Goal: Transaction & Acquisition: Purchase product/service

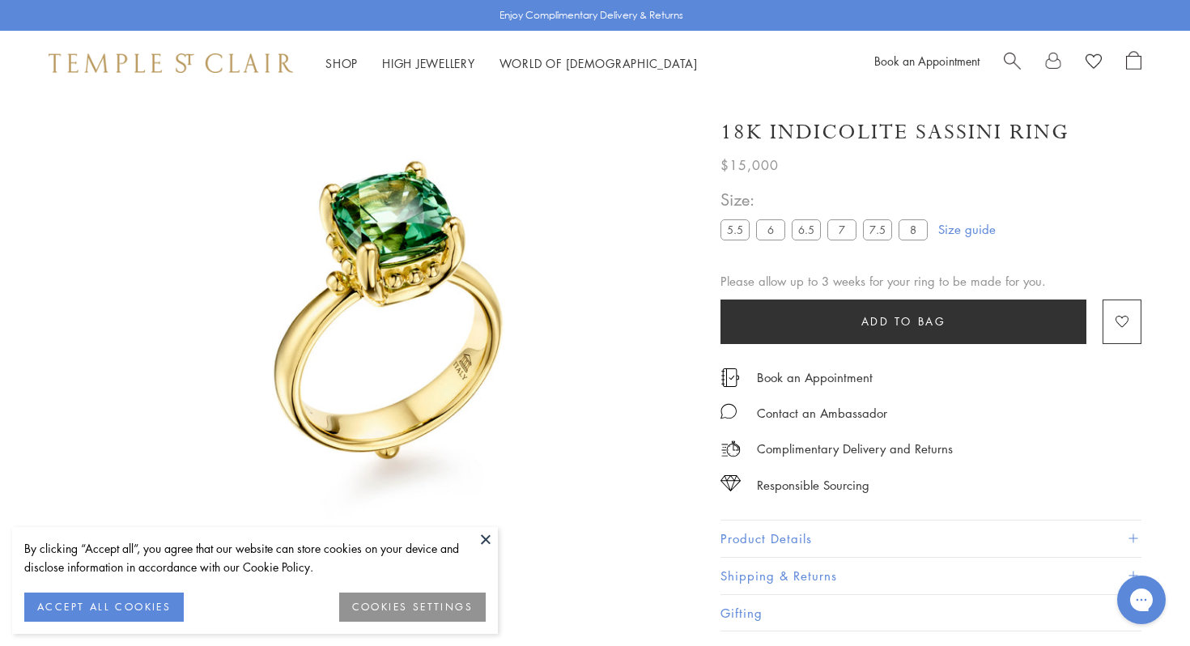
scroll to position [96, 0]
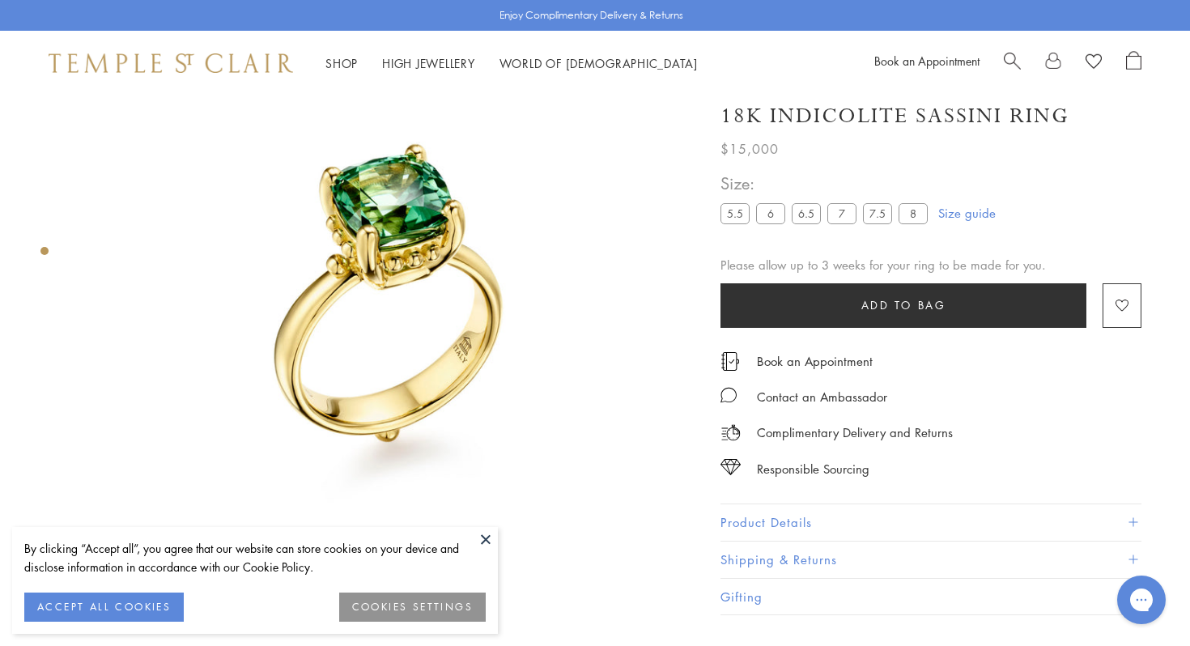
click at [685, 372] on img at bounding box center [388, 307] width 615 height 615
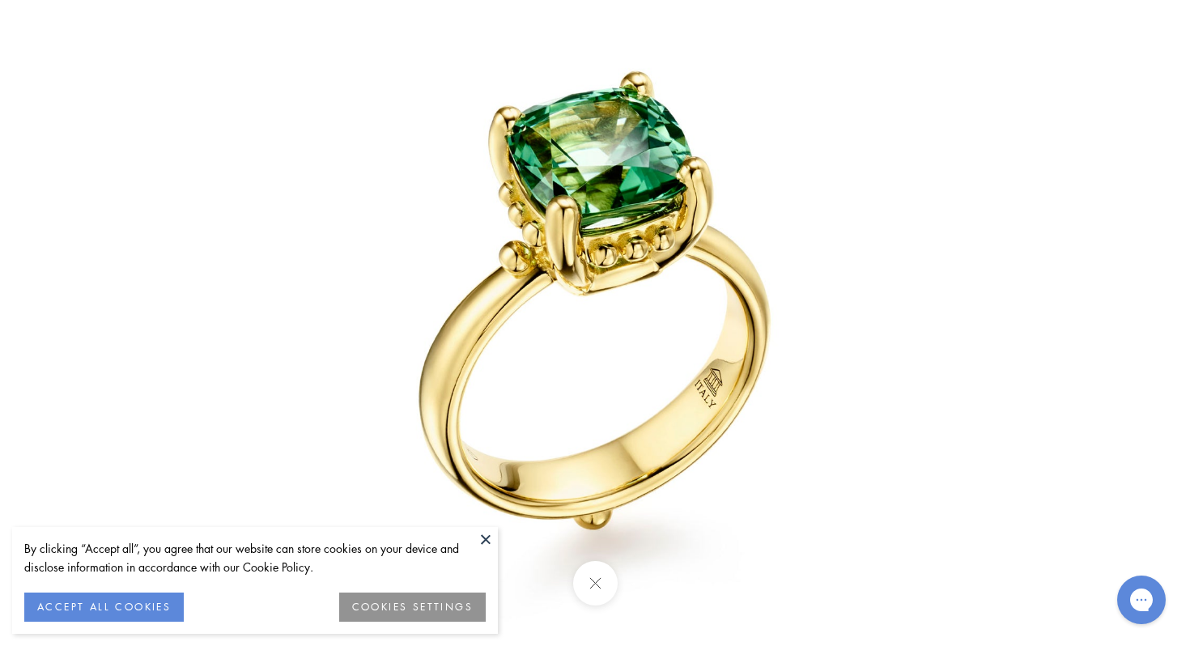
click at [599, 601] on button at bounding box center [594, 583] width 45 height 45
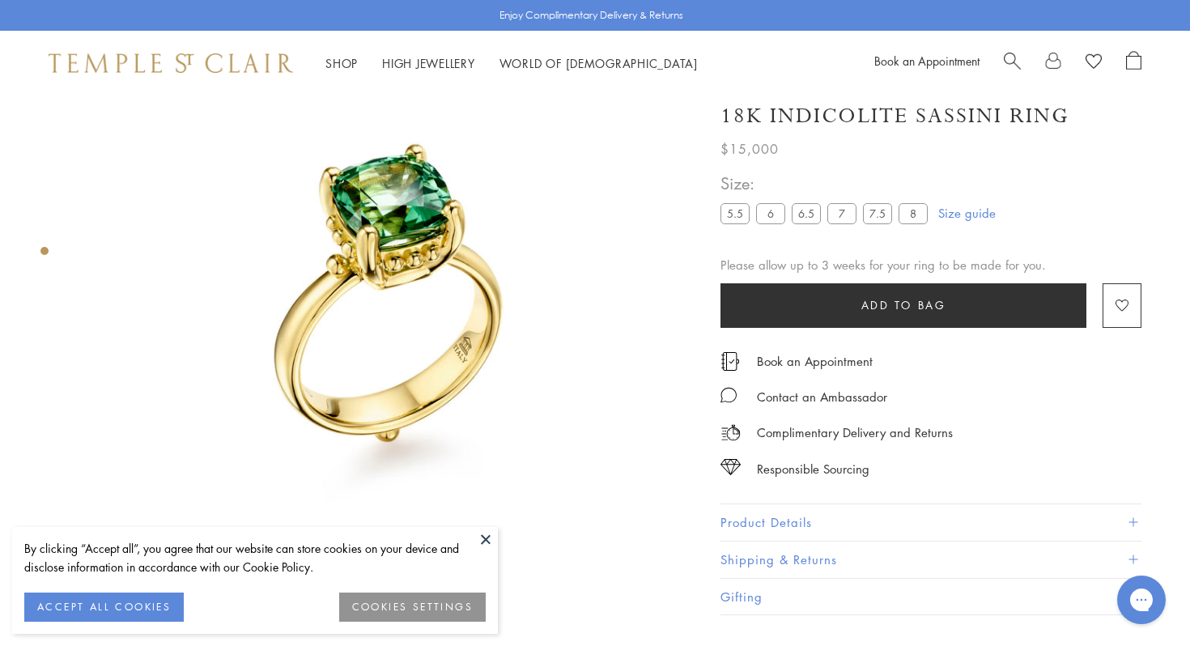
click at [1013, 78] on div "Shop Shop Categories Amulets Pendants & Charms Lockets Chains & Leather Cords E…" at bounding box center [595, 63] width 1190 height 65
click at [1011, 49] on div "Shop Shop Categories Amulets Pendants & Charms Lockets Chains & Leather Cords E…" at bounding box center [595, 63] width 1190 height 65
click at [1009, 57] on span "Search" at bounding box center [1012, 59] width 17 height 17
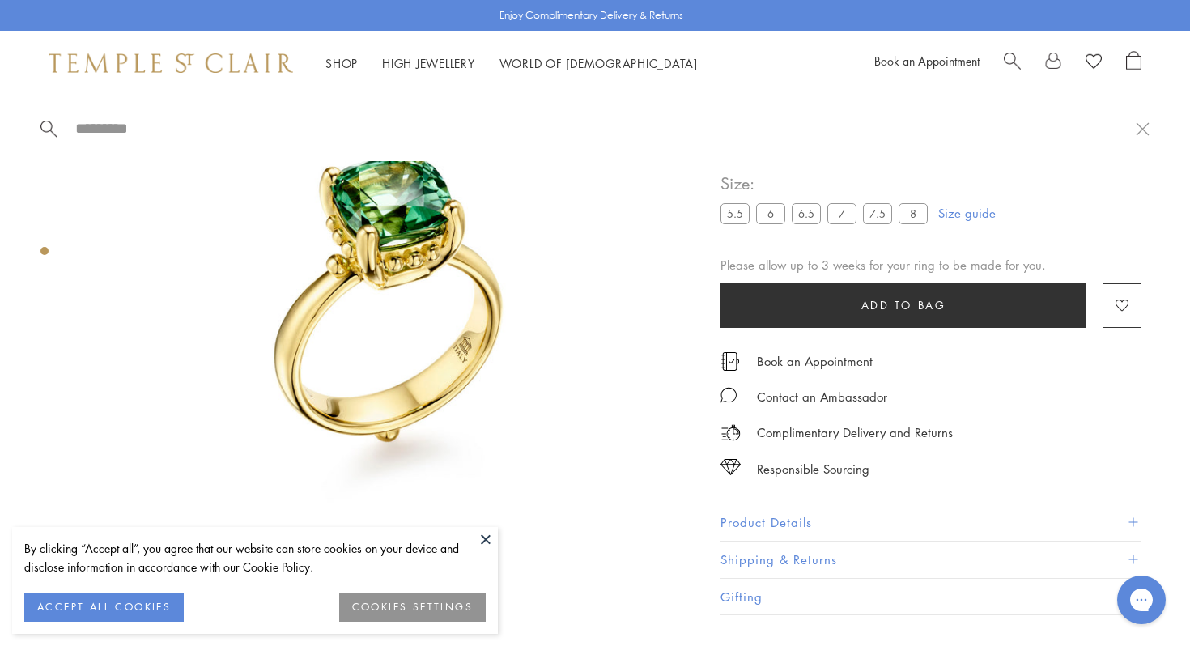
click at [1010, 60] on span "Search" at bounding box center [1012, 59] width 17 height 17
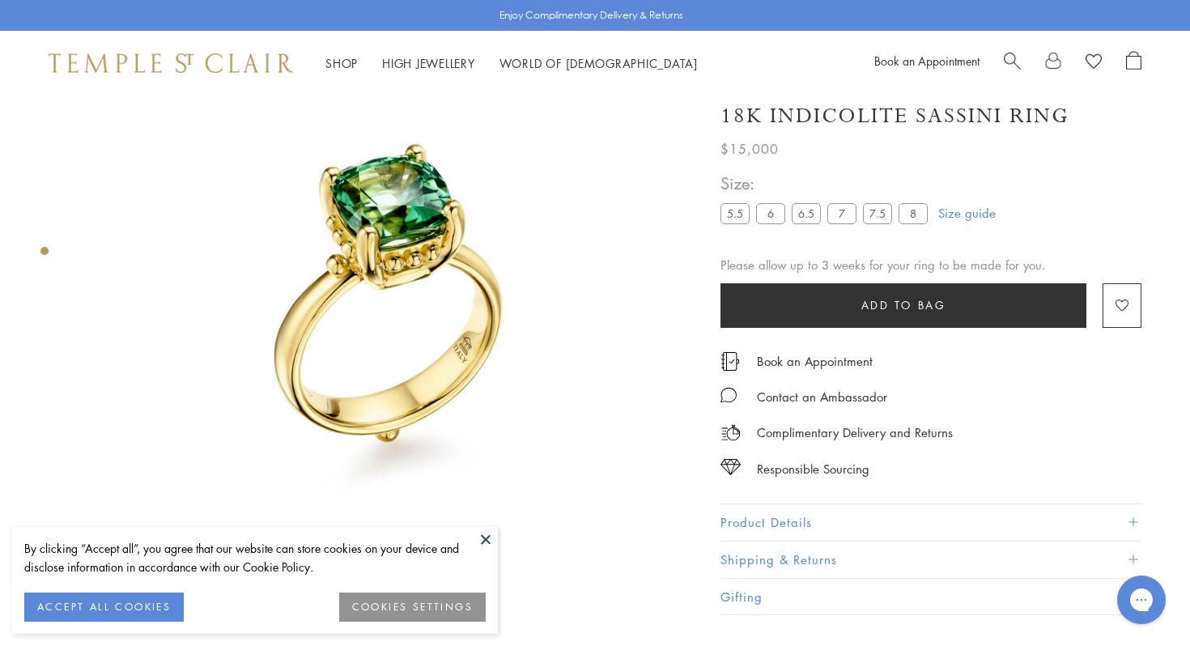
click at [1013, 58] on span "Search" at bounding box center [1012, 59] width 17 height 17
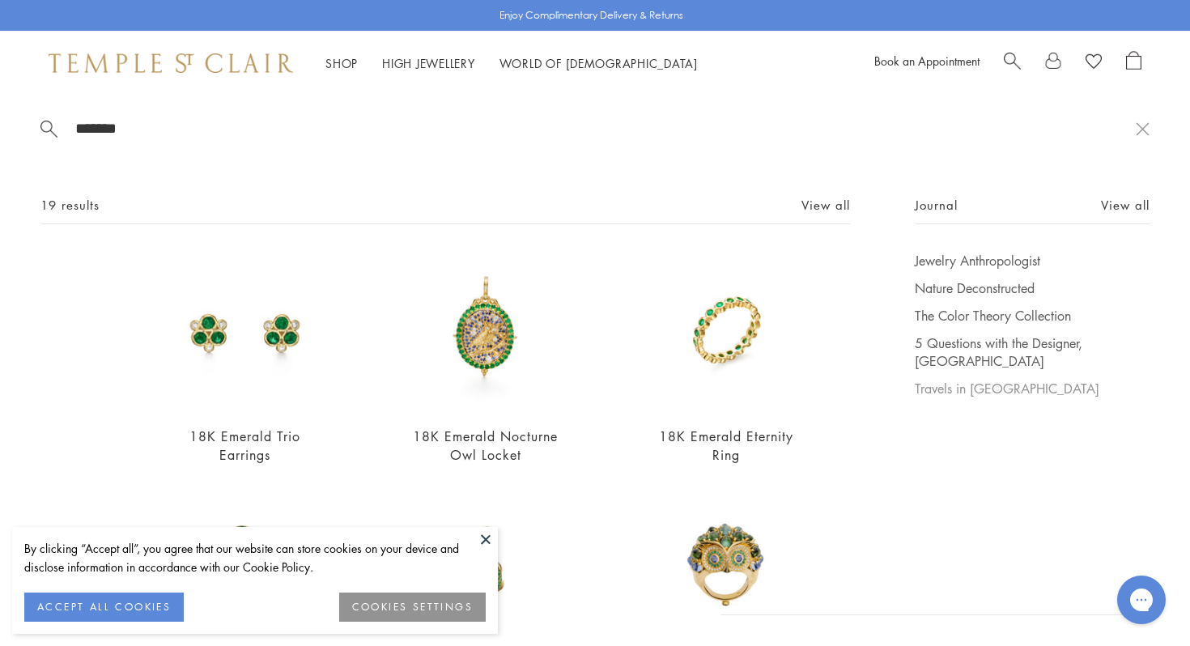
type input "*******"
click at [1081, 385] on link "Travels in Bhutan" at bounding box center [1032, 389] width 235 height 18
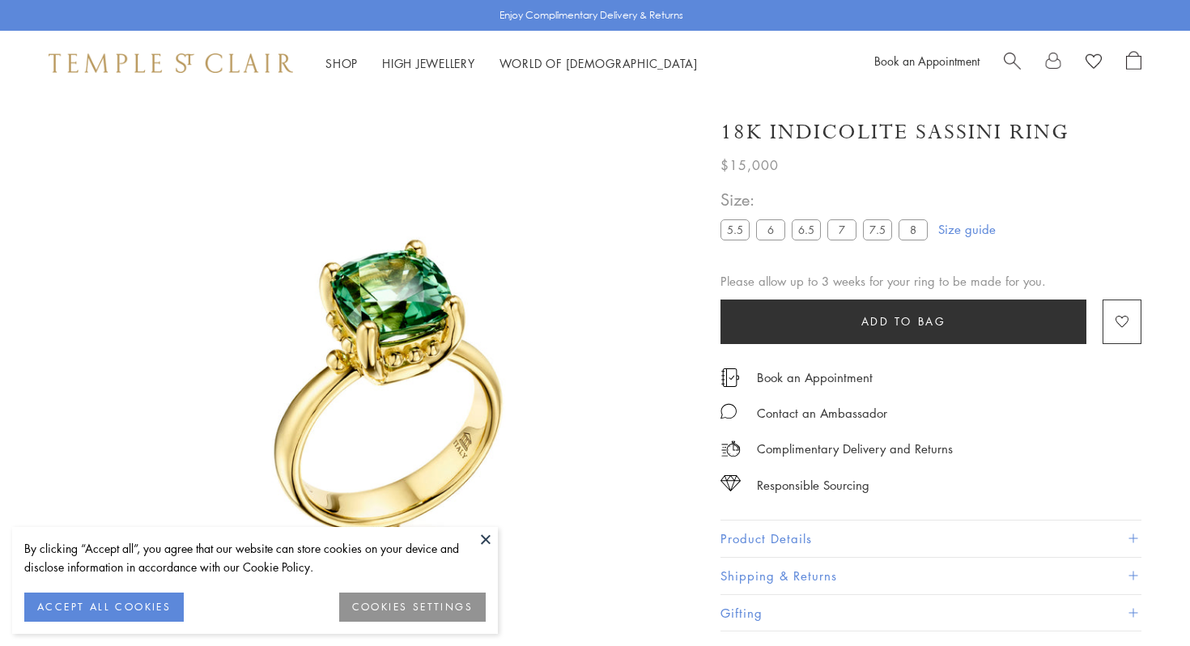
scroll to position [96, 0]
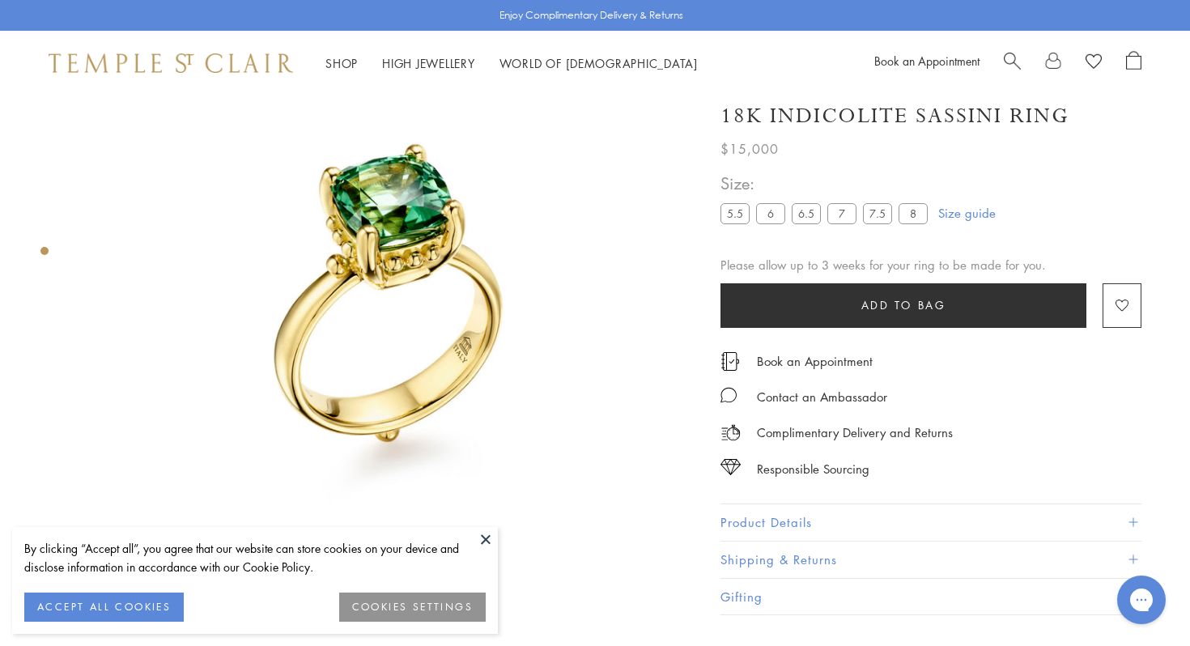
click at [1014, 62] on span "Search" at bounding box center [1012, 59] width 17 height 17
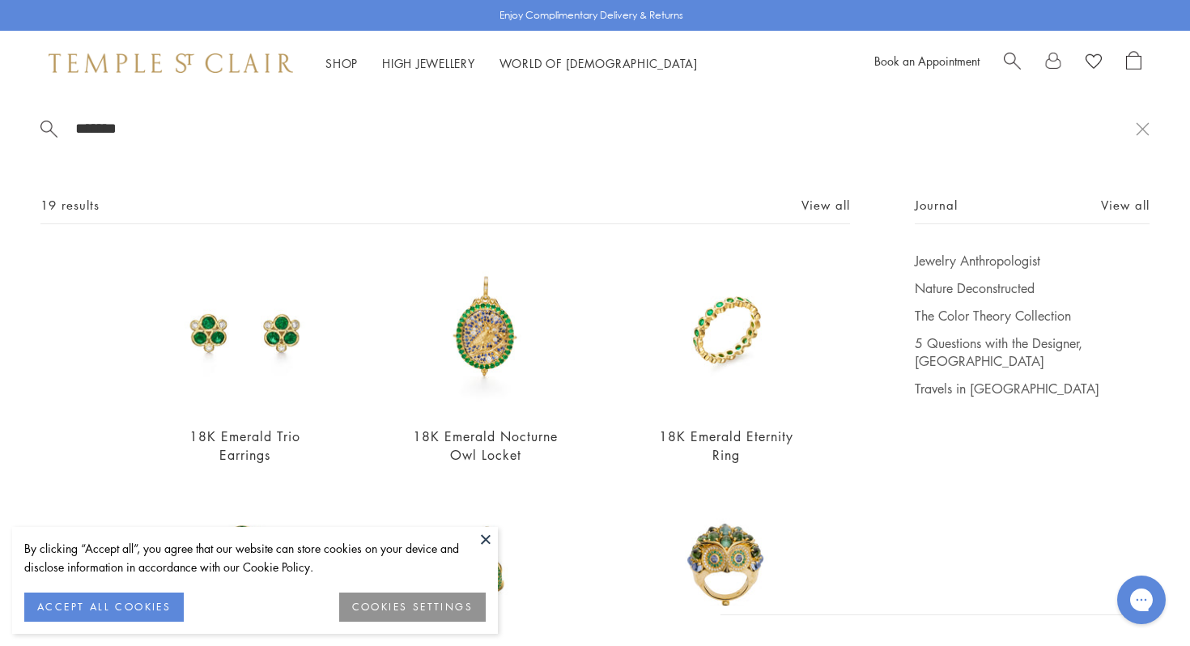
type input "*******"
click at [559, 166] on div "******* 19 results View all 18K Emerald Trio Earrings $7,500 18K Emerald Noctur…" at bounding box center [595, 351] width 1190 height 510
click at [823, 209] on link "View all" at bounding box center [825, 205] width 49 height 18
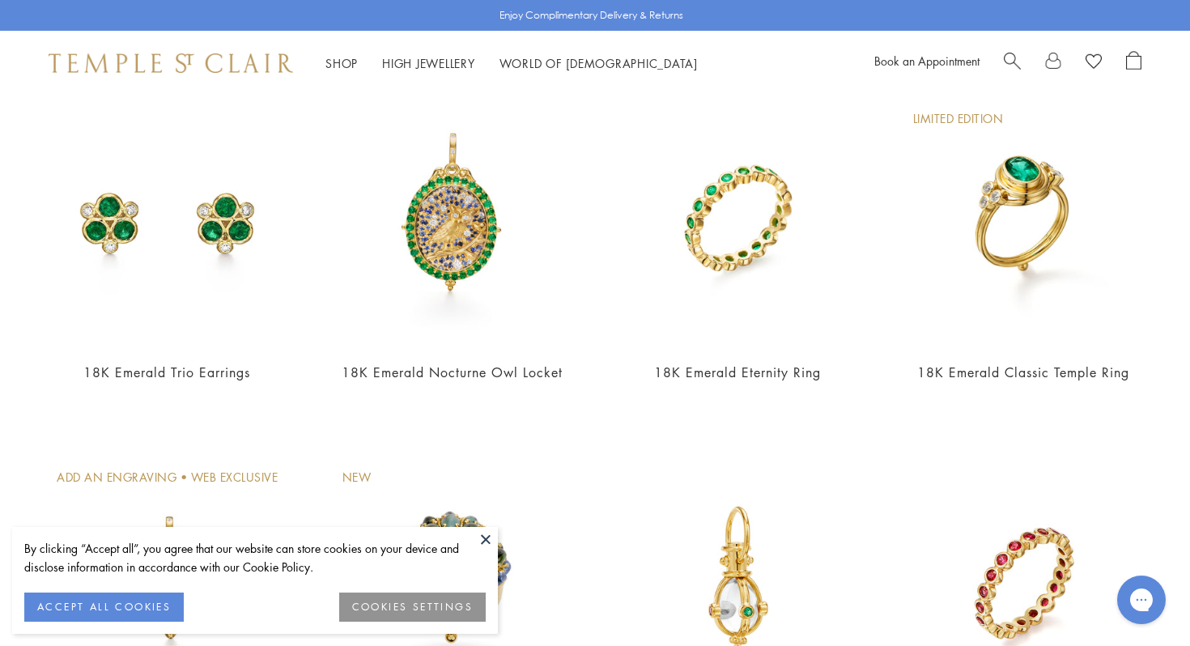
scroll to position [145, 0]
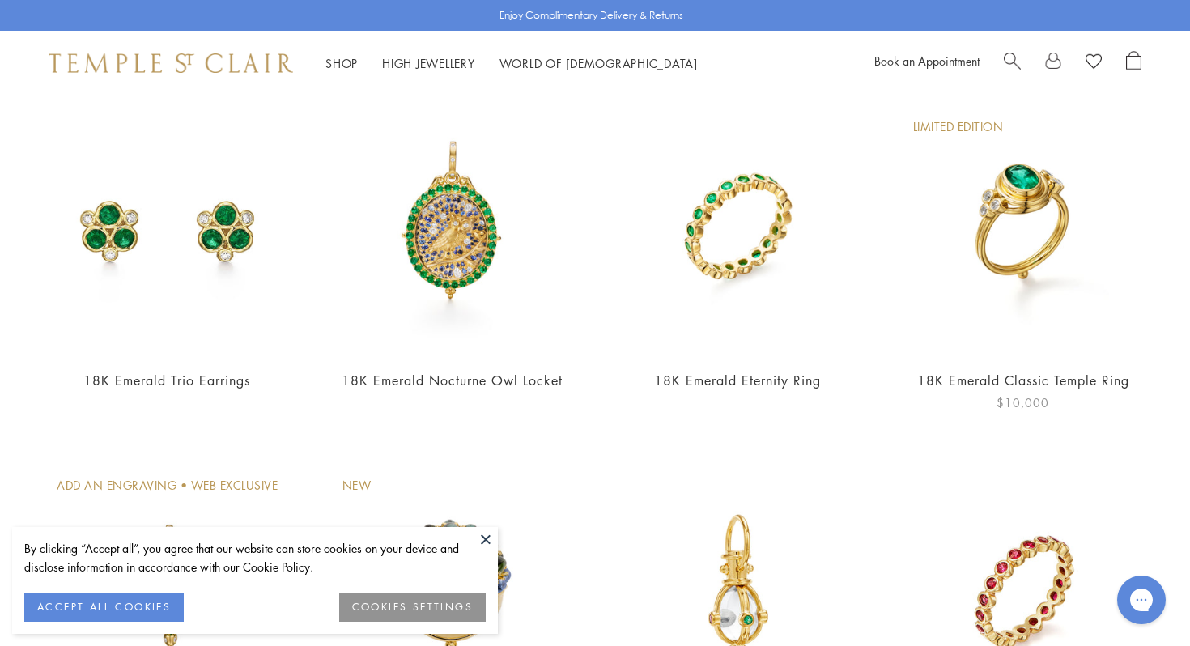
click at [1031, 200] on img at bounding box center [1023, 228] width 253 height 253
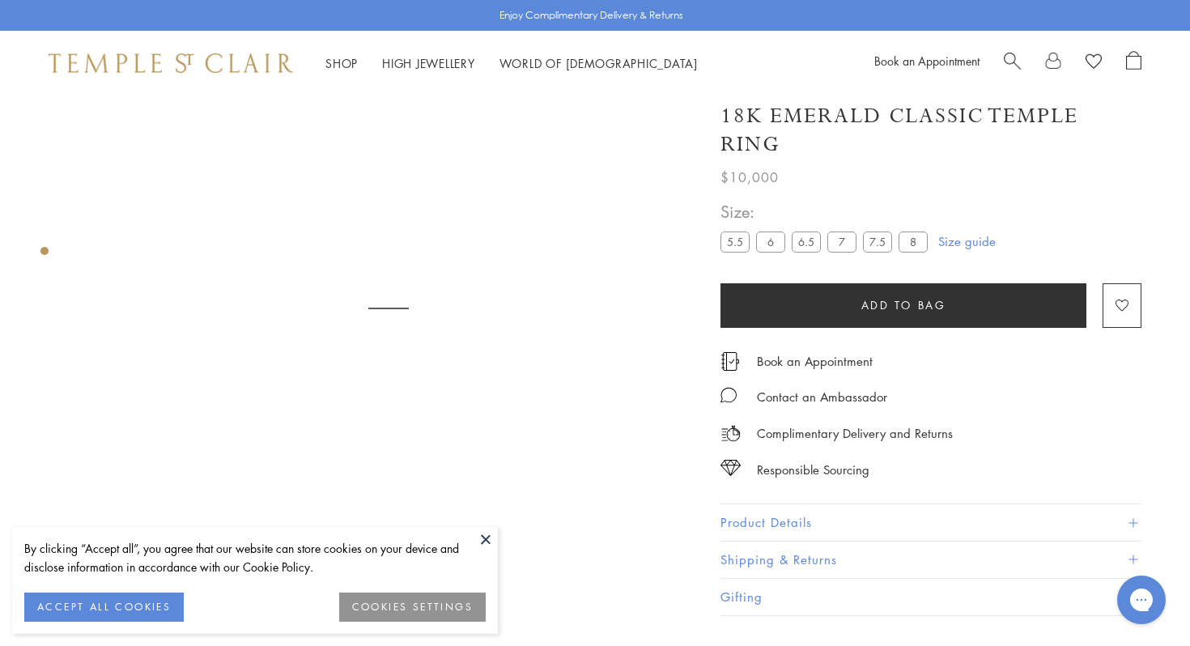
scroll to position [96, 0]
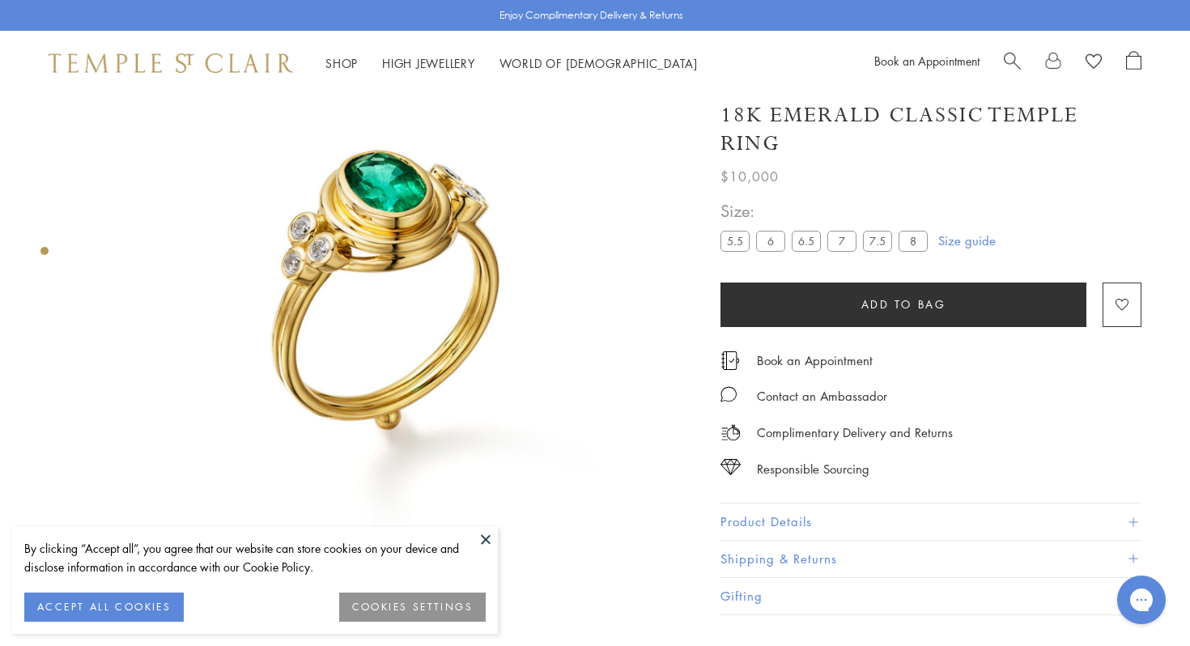
click at [769, 516] on button "Product Details" at bounding box center [930, 522] width 421 height 36
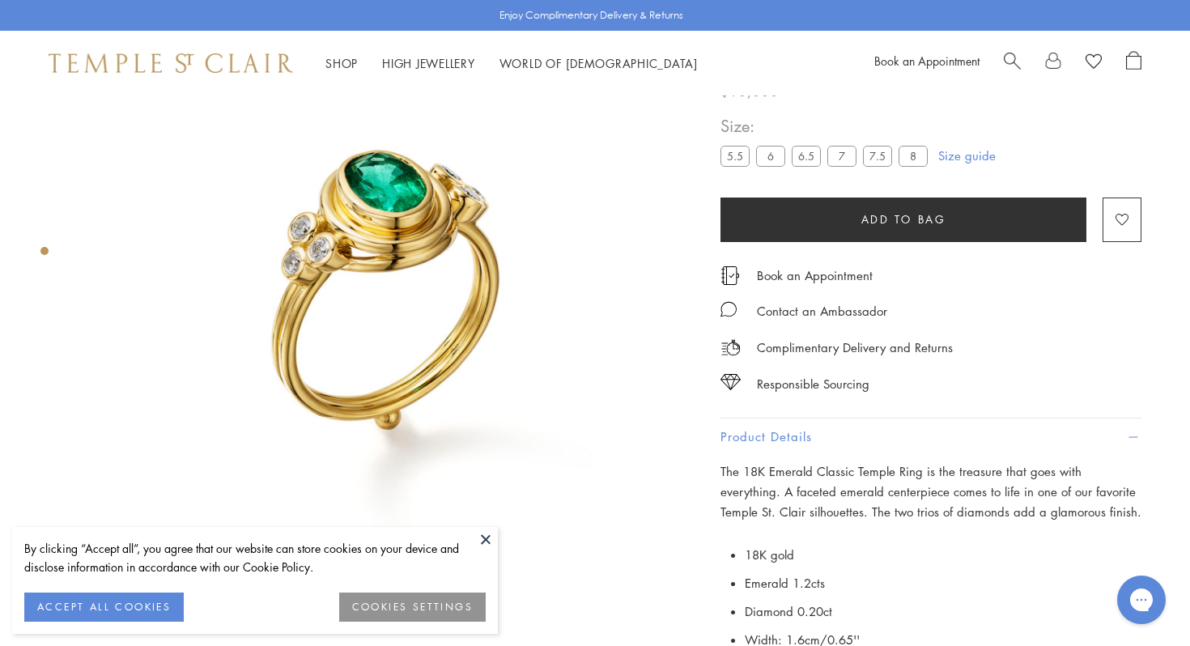
click at [654, 369] on img at bounding box center [388, 307] width 615 height 615
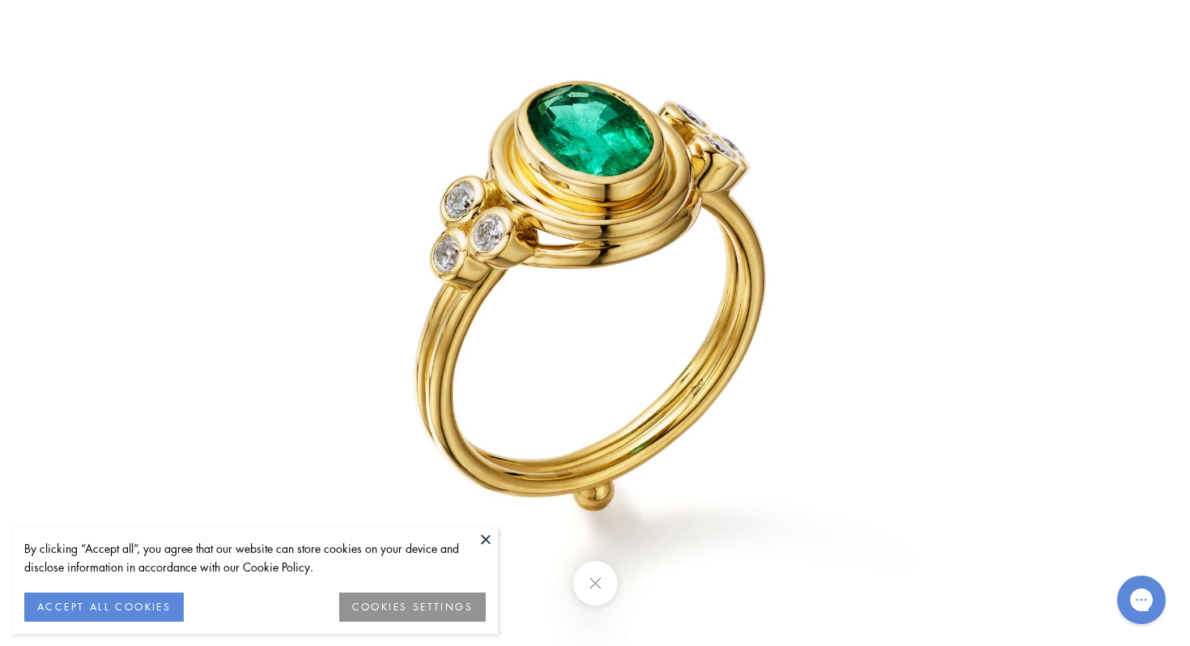
scroll to position [128, 0]
click at [803, 270] on img at bounding box center [594, 322] width 947 height 947
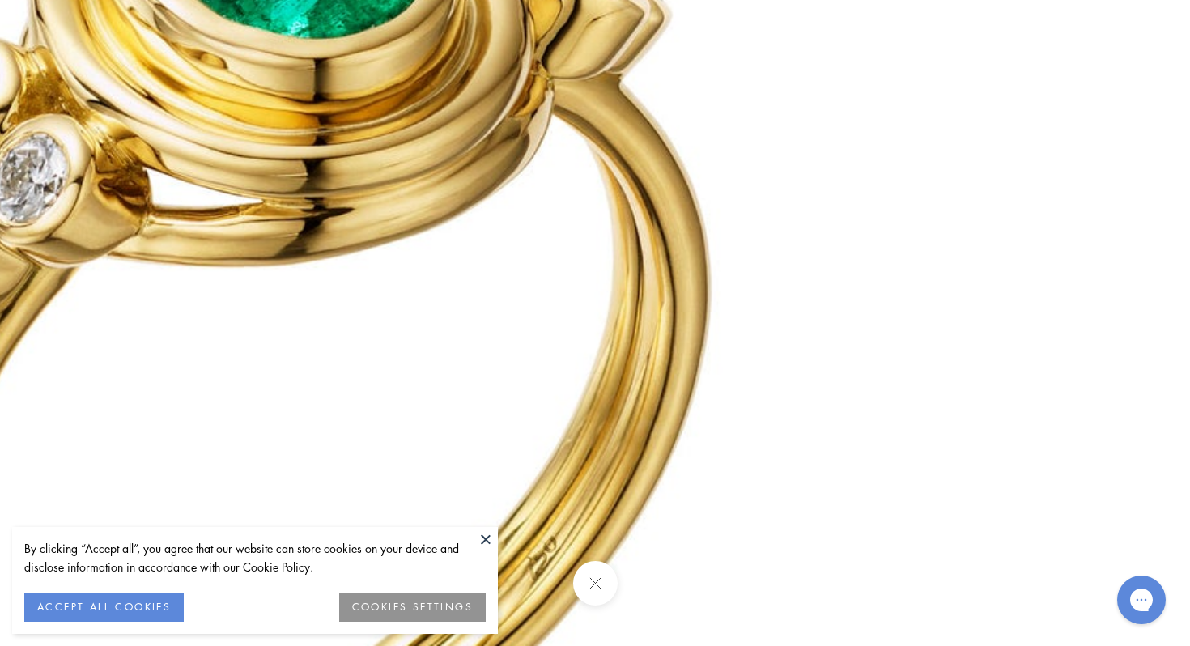
click at [606, 583] on button at bounding box center [594, 583] width 45 height 45
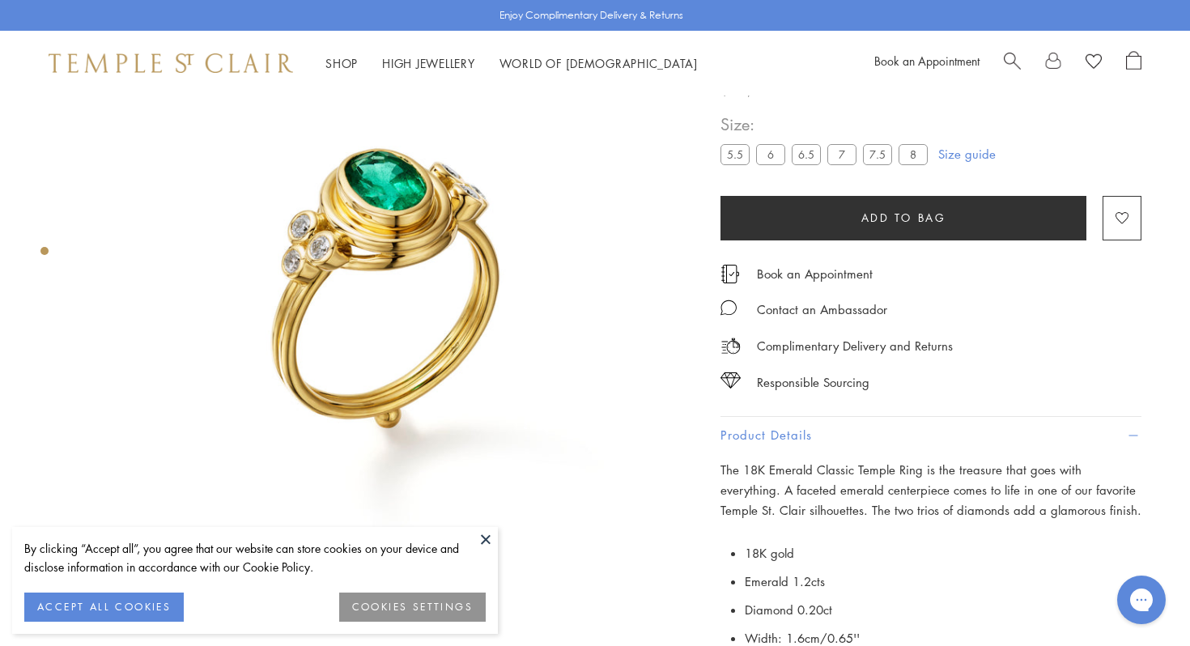
scroll to position [96, 0]
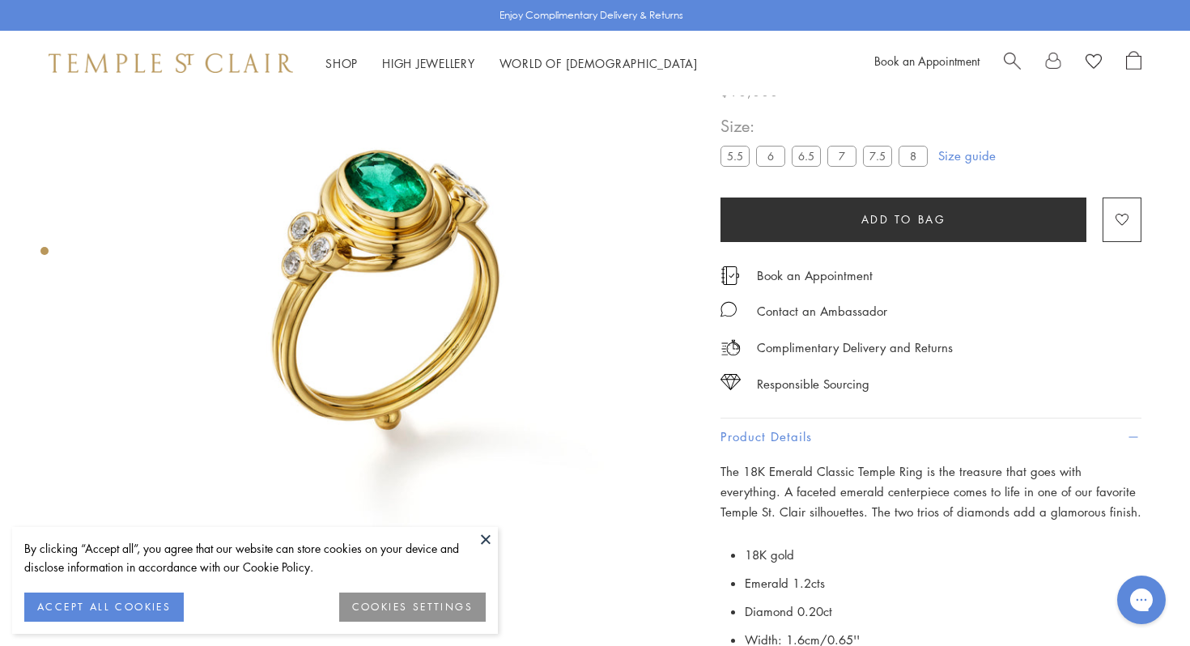
click at [653, 517] on img at bounding box center [388, 307] width 615 height 615
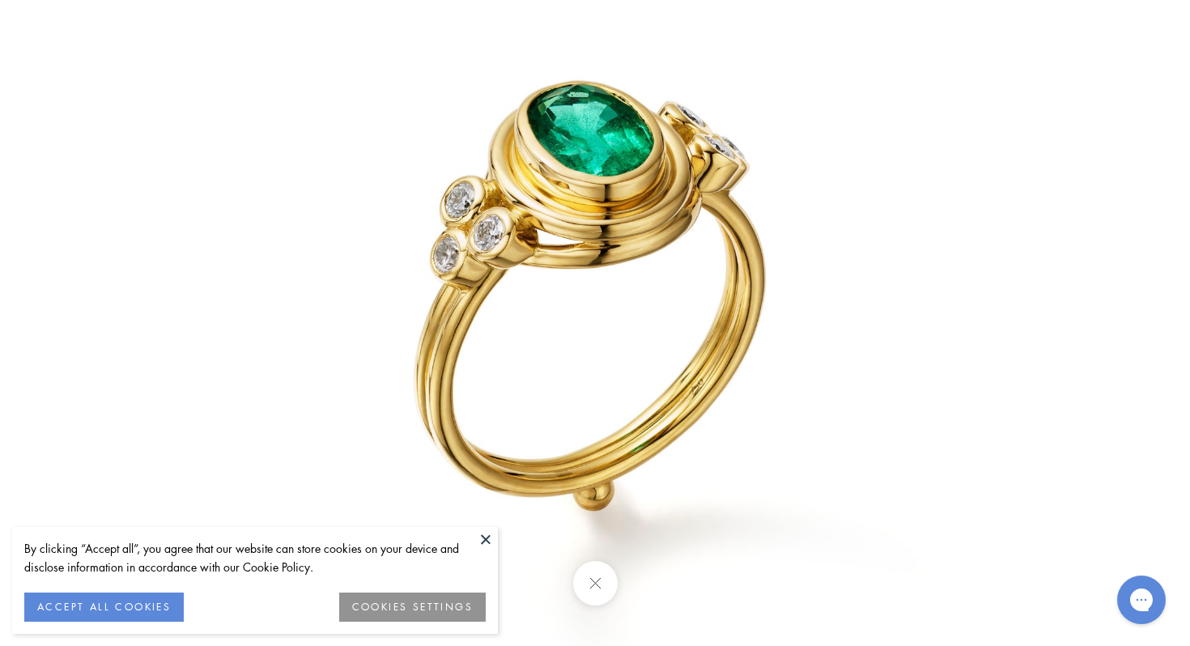
click at [598, 582] on button at bounding box center [594, 583] width 45 height 45
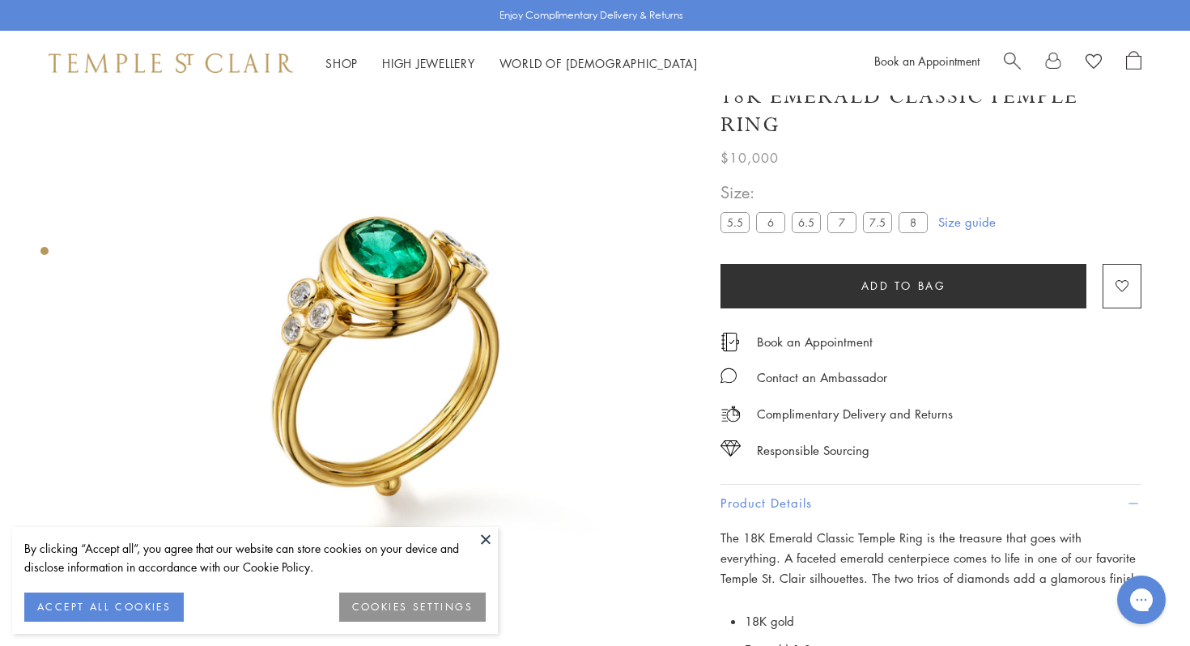
scroll to position [0, 0]
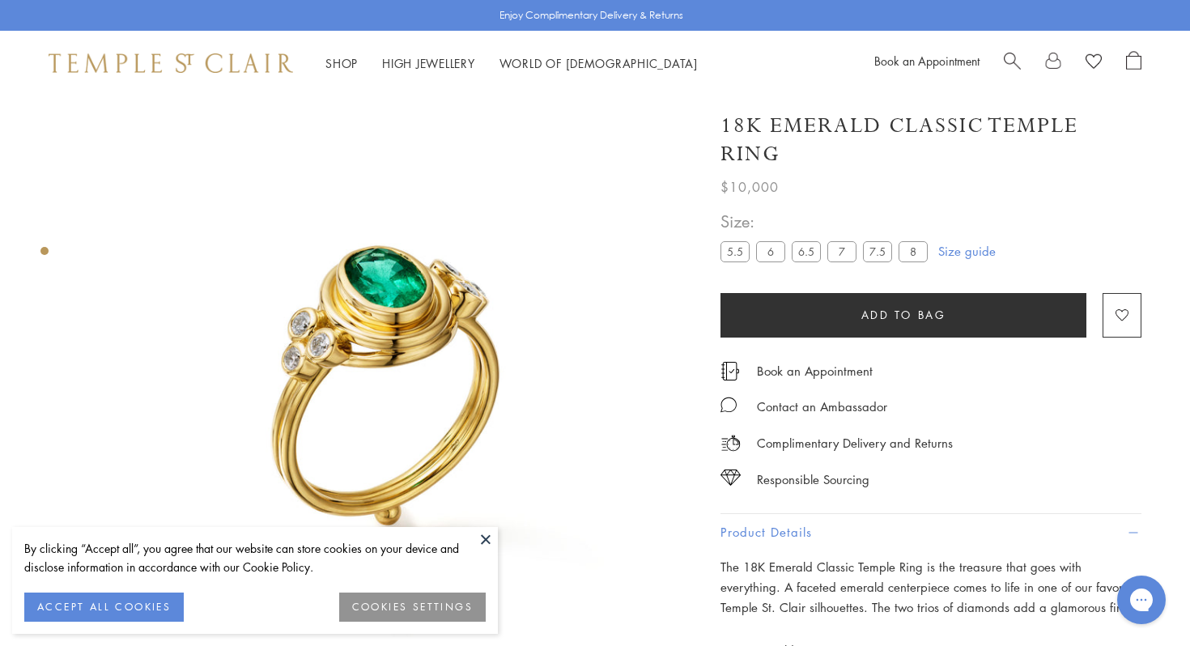
click at [1010, 61] on span "Search" at bounding box center [1012, 59] width 17 height 17
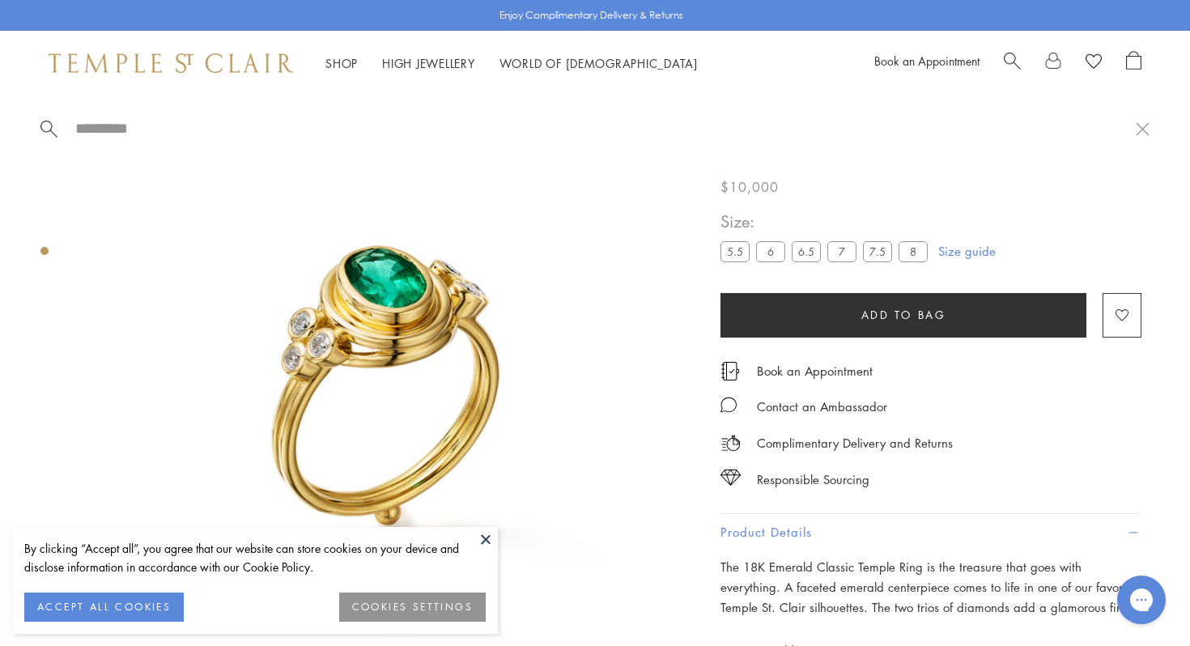
click at [1009, 60] on span "Search" at bounding box center [1012, 59] width 17 height 17
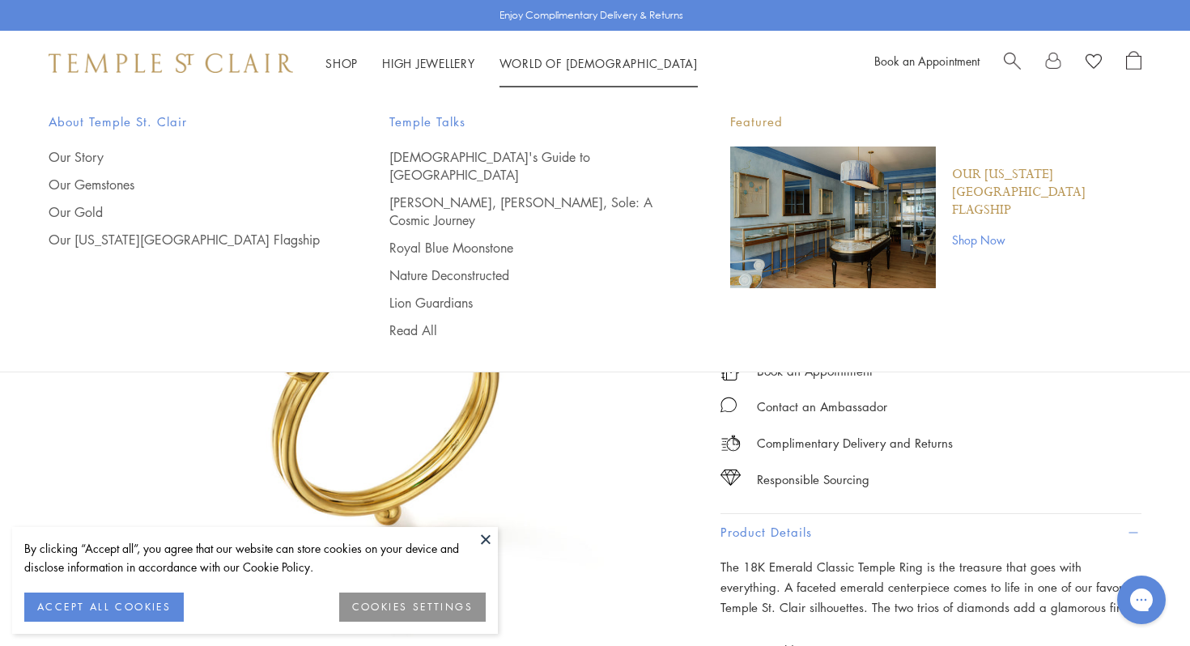
click at [1010, 64] on span "Search" at bounding box center [1012, 59] width 17 height 17
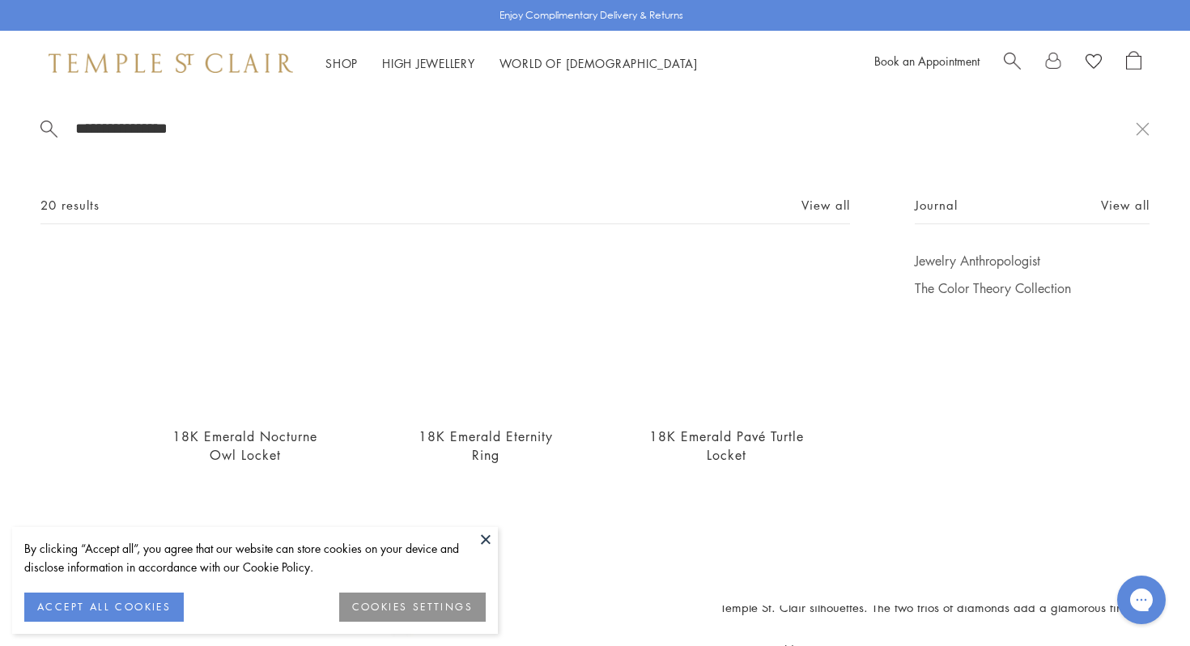
type input "**********"
